Goal: Transaction & Acquisition: Purchase product/service

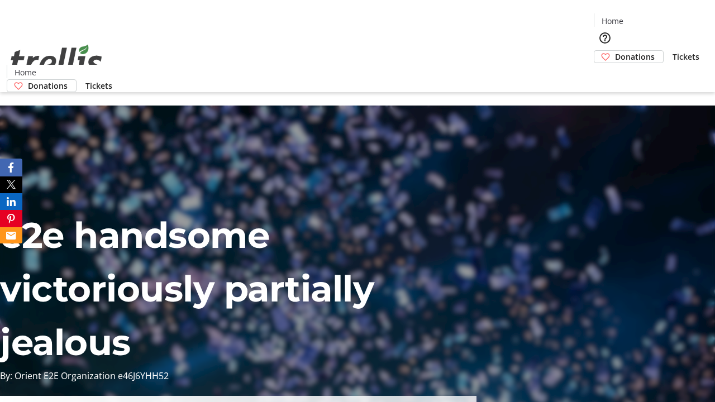
click at [615, 51] on span "Donations" at bounding box center [635, 57] width 40 height 12
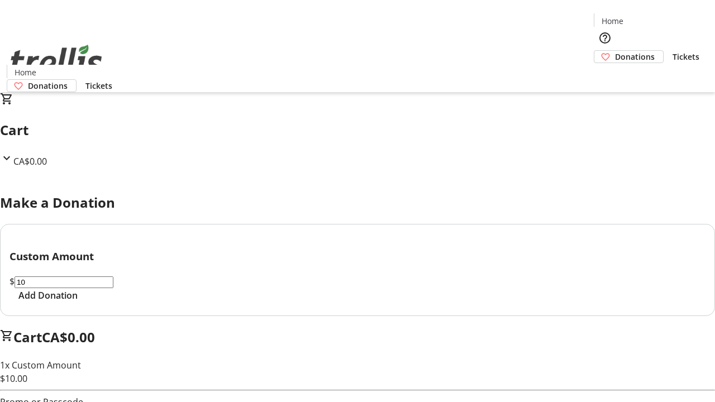
select select "CA"
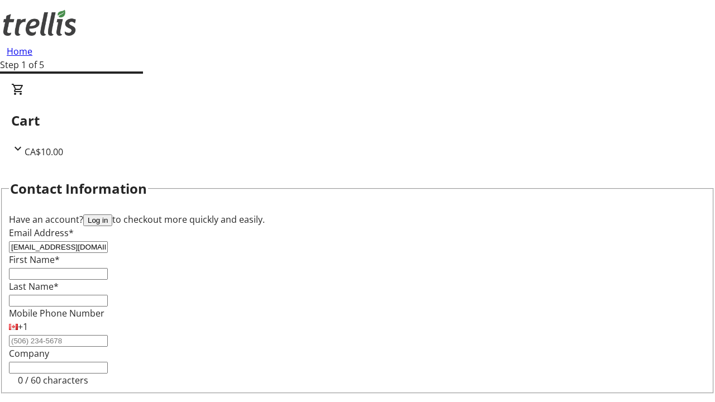
type input "[EMAIL_ADDRESS][DOMAIN_NAME]"
type input "Opal"
type input "[PERSON_NAME]"
type input "[STREET_ADDRESS][PERSON_NAME]"
type input "Kelowna"
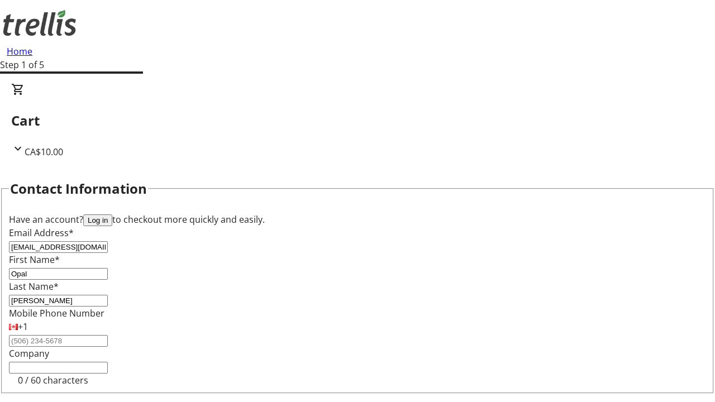
select select "BC"
type input "Kelowna"
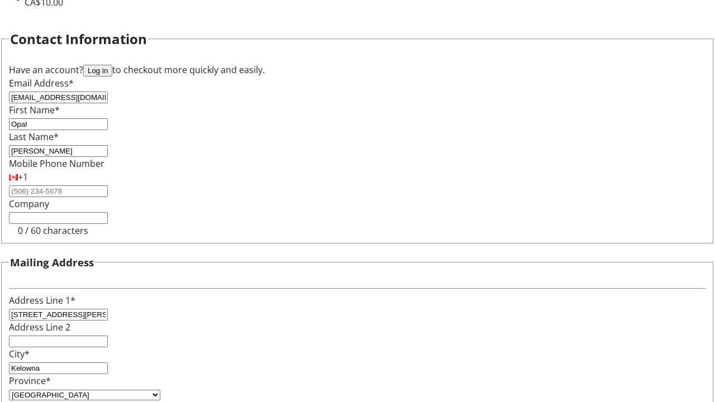
type input "V1Y 0C2"
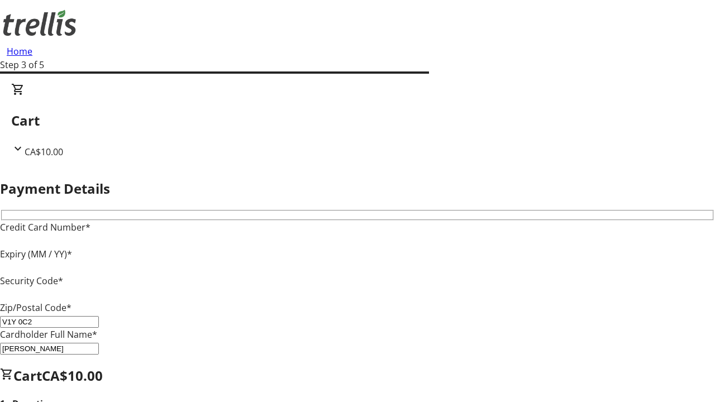
type input "V1Y 0C2"
